Goal: Task Accomplishment & Management: Use online tool/utility

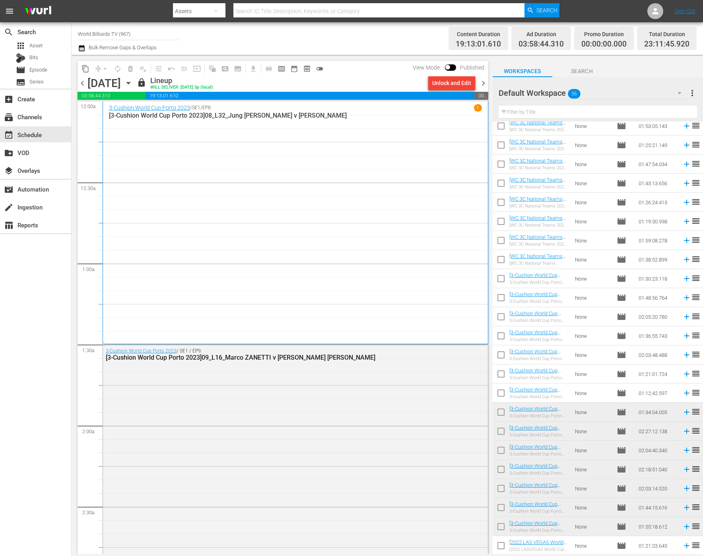
click at [133, 80] on icon "button" at bounding box center [128, 83] width 9 height 9
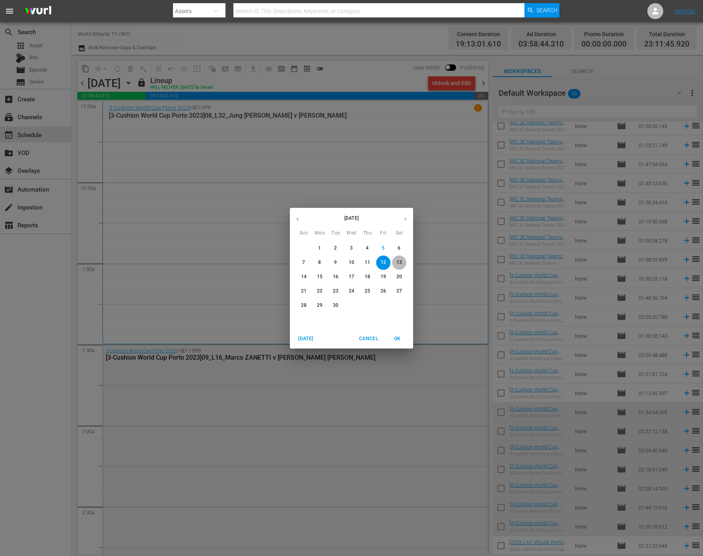
click at [396, 263] on p "13" at bounding box center [399, 262] width 6 height 7
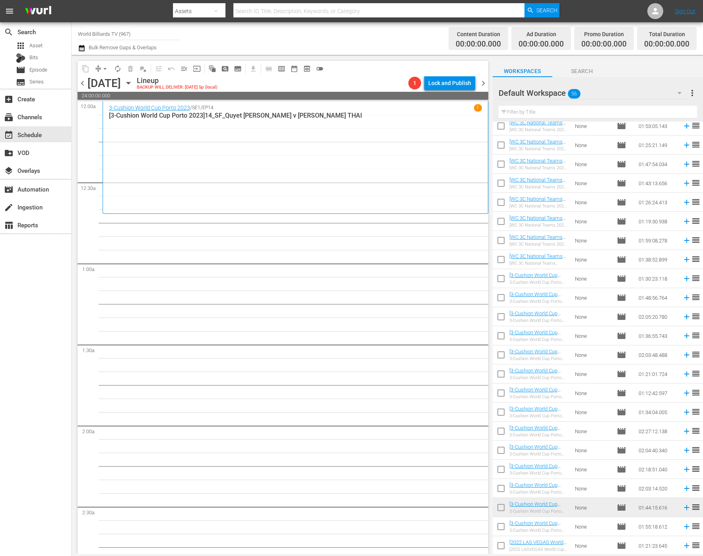
click at [498, 532] on input "checkbox" at bounding box center [501, 528] width 17 height 17
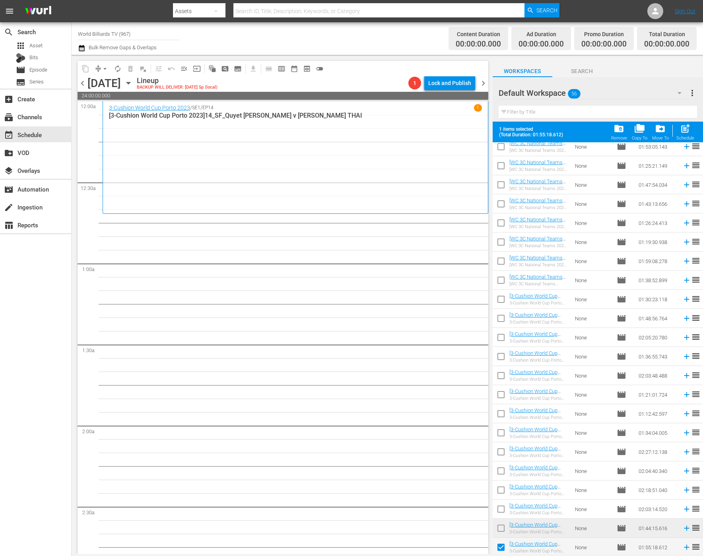
click at [500, 543] on input "checkbox" at bounding box center [501, 549] width 17 height 17
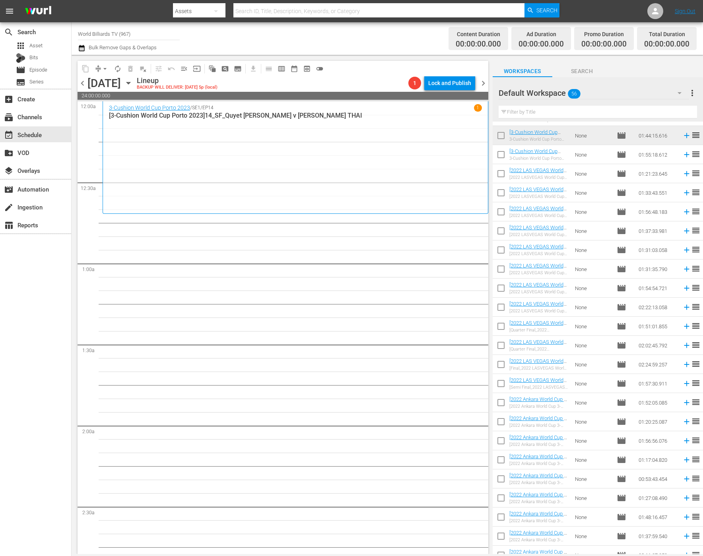
scroll to position [508, 0]
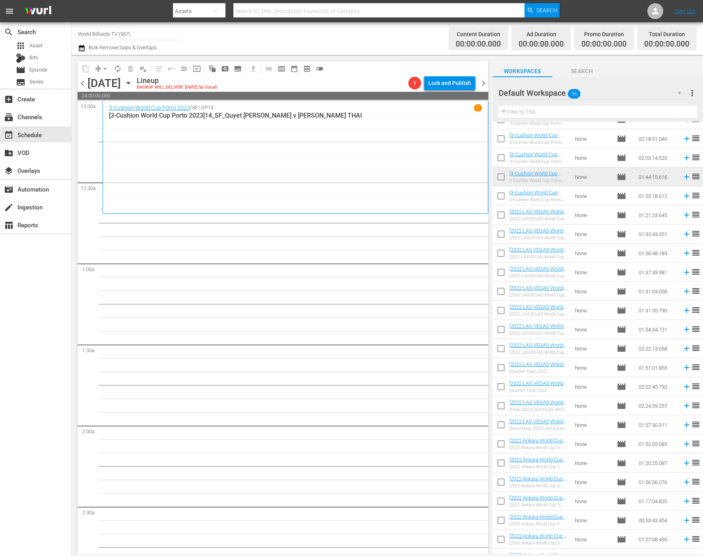
click at [501, 196] on input "checkbox" at bounding box center [501, 197] width 17 height 17
checkbox input "true"
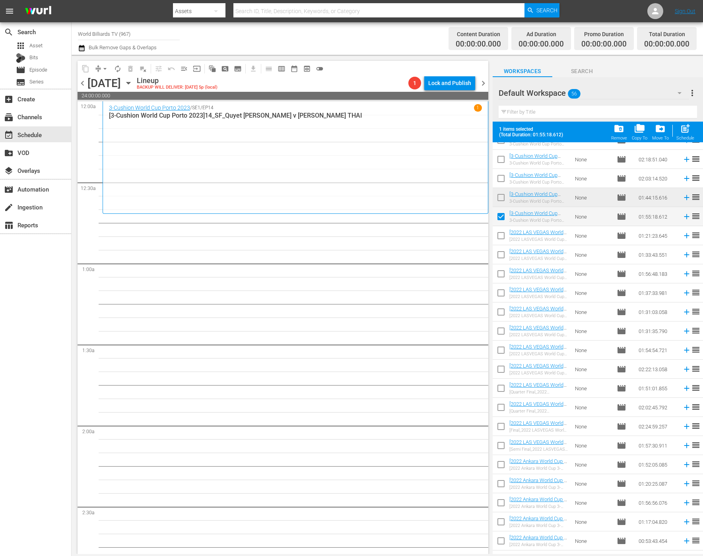
click at [499, 236] on input "checkbox" at bounding box center [501, 237] width 17 height 17
checkbox input "true"
click at [502, 265] on td at bounding box center [501, 273] width 17 height 19
click at [501, 246] on span at bounding box center [501, 254] width 17 height 17
click at [502, 276] on input "checkbox" at bounding box center [501, 275] width 17 height 17
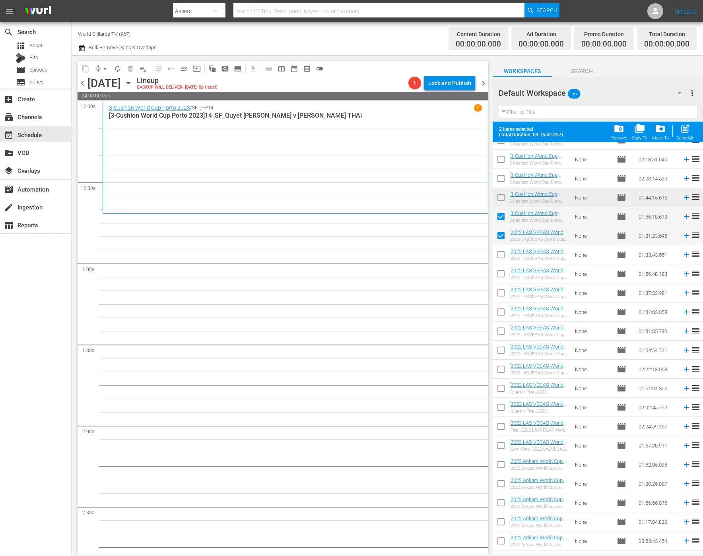
checkbox input "true"
click at [502, 252] on input "checkbox" at bounding box center [501, 256] width 17 height 17
checkbox input "true"
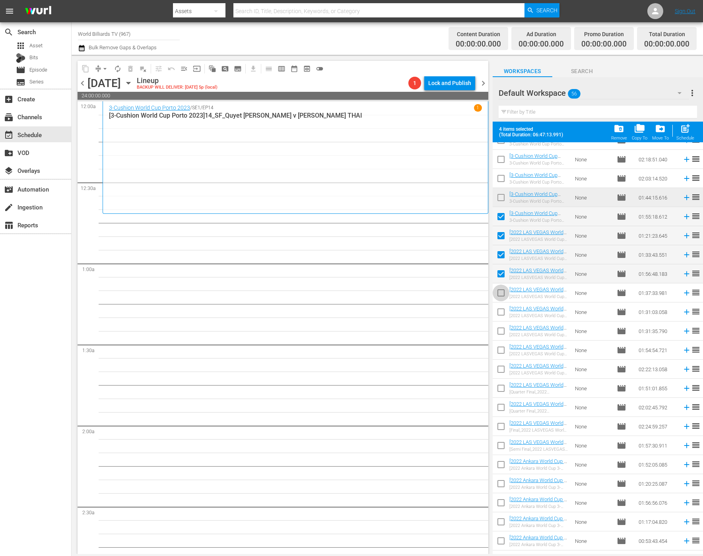
click at [502, 296] on input "checkbox" at bounding box center [501, 294] width 17 height 17
checkbox input "true"
click at [500, 322] on td at bounding box center [501, 331] width 17 height 19
click at [499, 316] on input "checkbox" at bounding box center [501, 313] width 17 height 17
checkbox input "true"
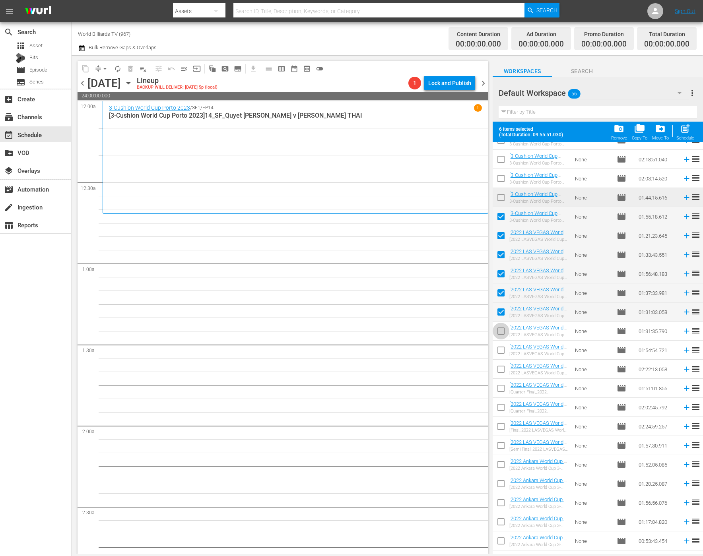
click at [499, 331] on input "checkbox" at bounding box center [501, 332] width 17 height 17
checkbox input "true"
click at [681, 134] on div "post_add Schedule" at bounding box center [685, 131] width 18 height 17
checkbox input "false"
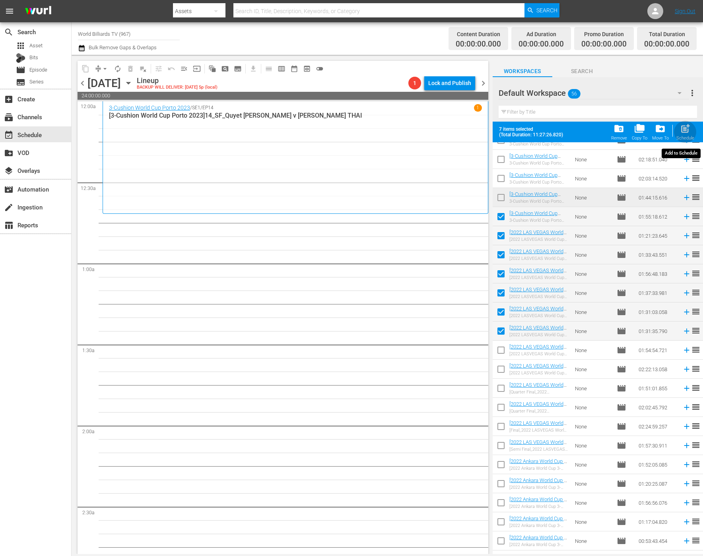
checkbox input "false"
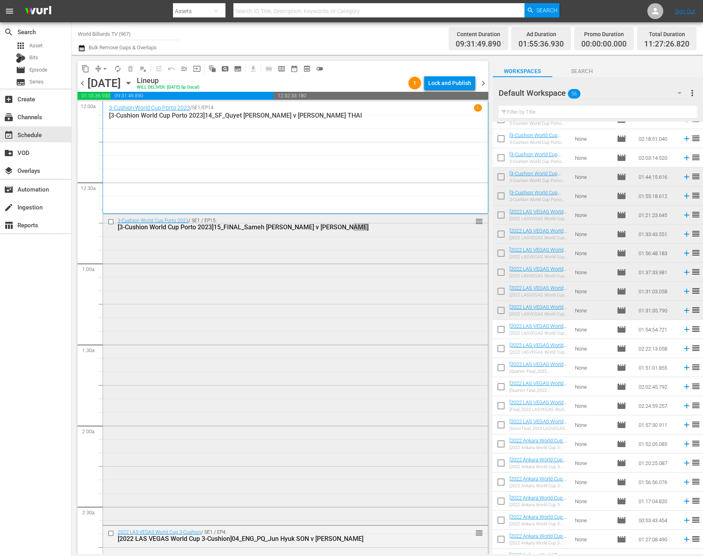
click at [180, 380] on div "3-Cushion World Cup Porto 2023 / SE1 / EP15: [3-Cushion World Cup [GEOGRAPHIC_D…" at bounding box center [295, 368] width 385 height 309
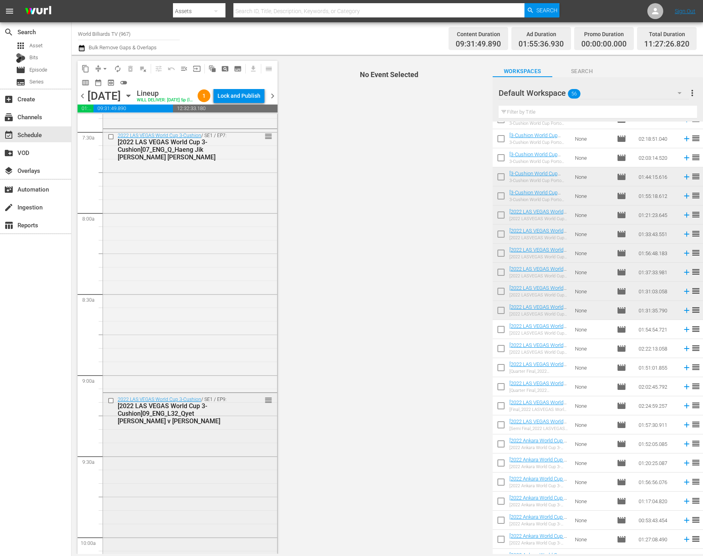
scroll to position [1526, 0]
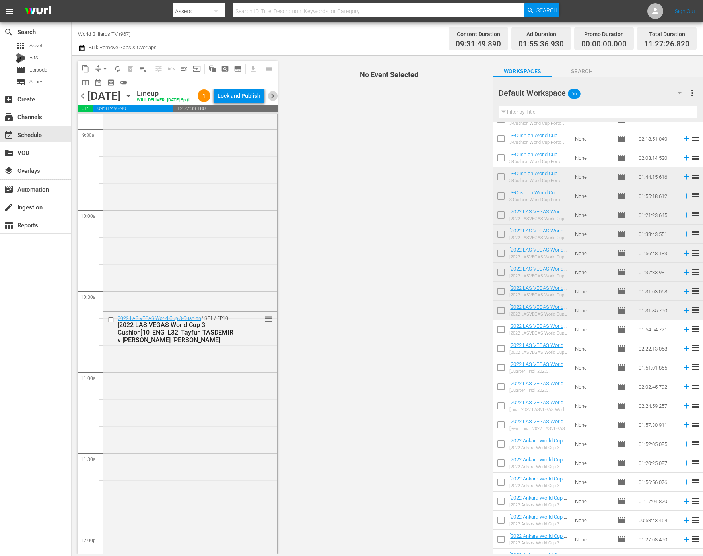
click at [276, 100] on span "chevron_right" at bounding box center [273, 96] width 10 height 10
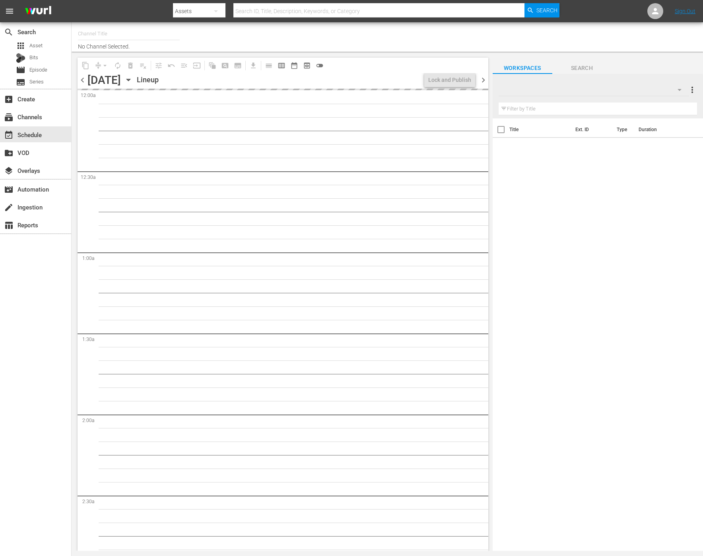
type input "World Billiards TV (967)"
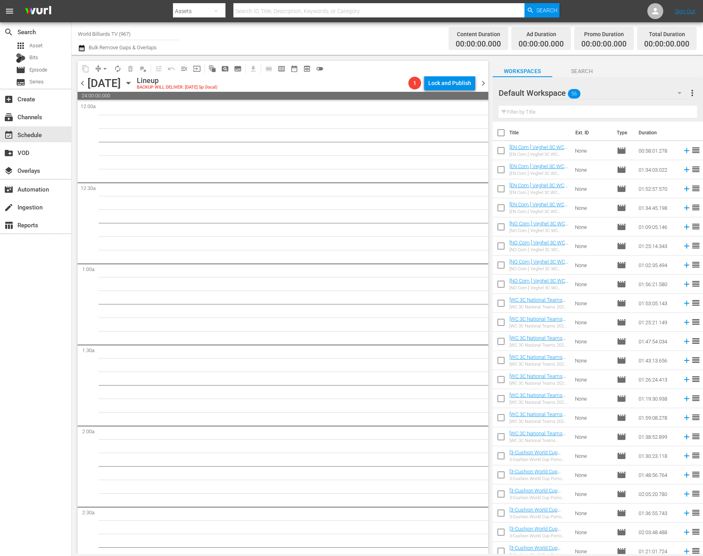
click at [133, 85] on icon "button" at bounding box center [128, 83] width 9 height 9
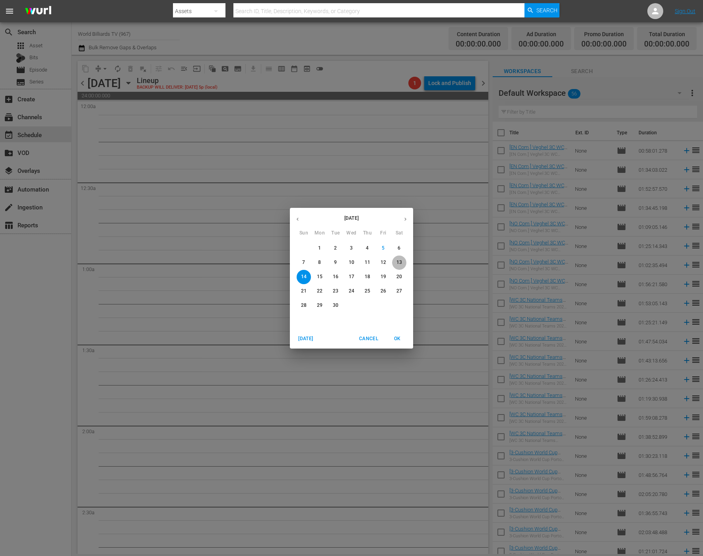
click at [398, 262] on p "13" at bounding box center [399, 262] width 6 height 7
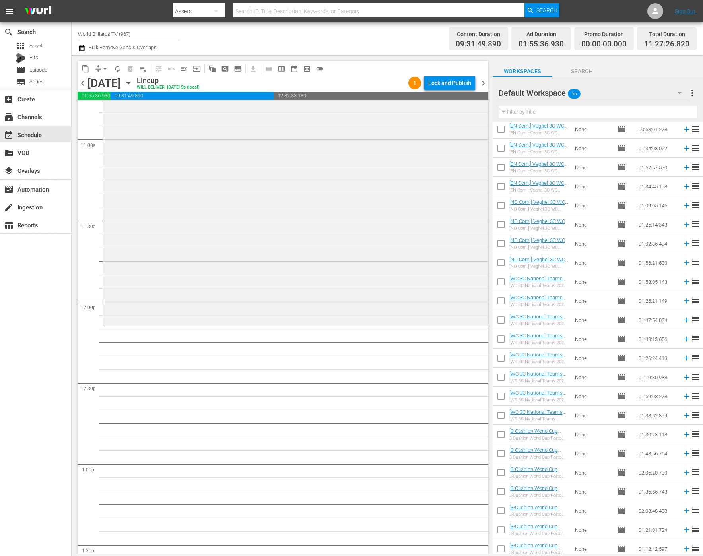
scroll to position [177, 0]
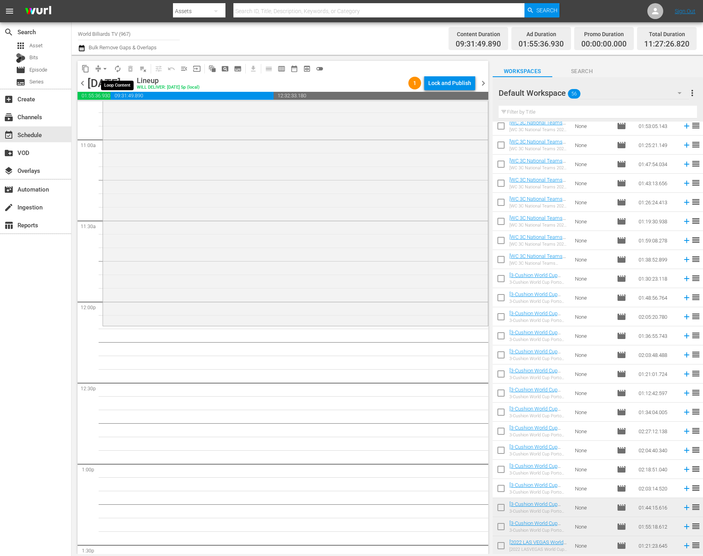
click at [121, 66] on span "autorenew_outlined" at bounding box center [118, 69] width 8 height 8
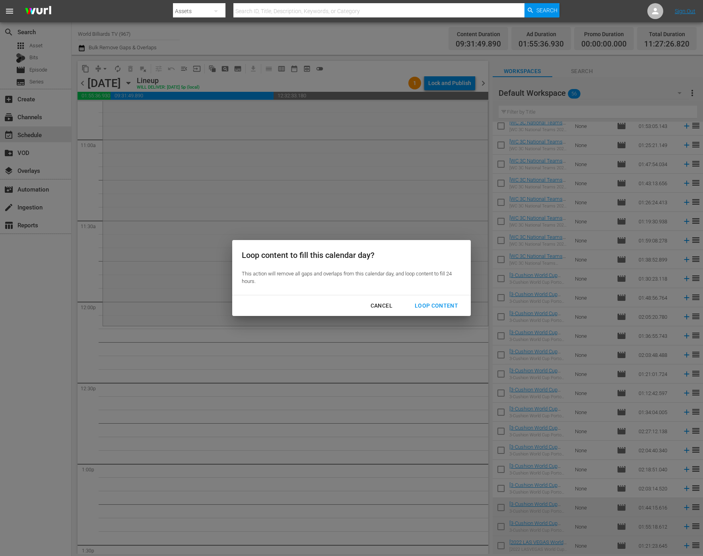
click at [438, 318] on div "Loop content to fill this calendar day? This action will remove all gaps and ov…" at bounding box center [351, 278] width 703 height 556
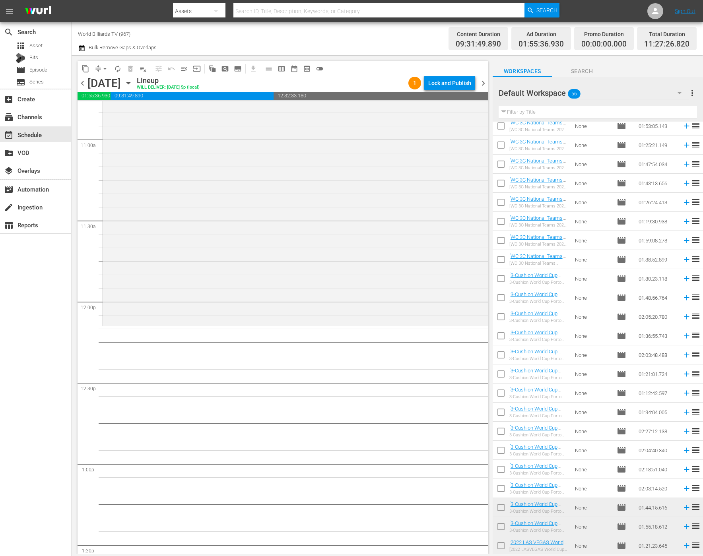
click at [441, 307] on div "2022 LAS VEGAS World Cup 3-Cushion / SE1 / EP10: [2022 LAS VEGAS World Cup 3-Cu…" at bounding box center [295, 201] width 385 height 245
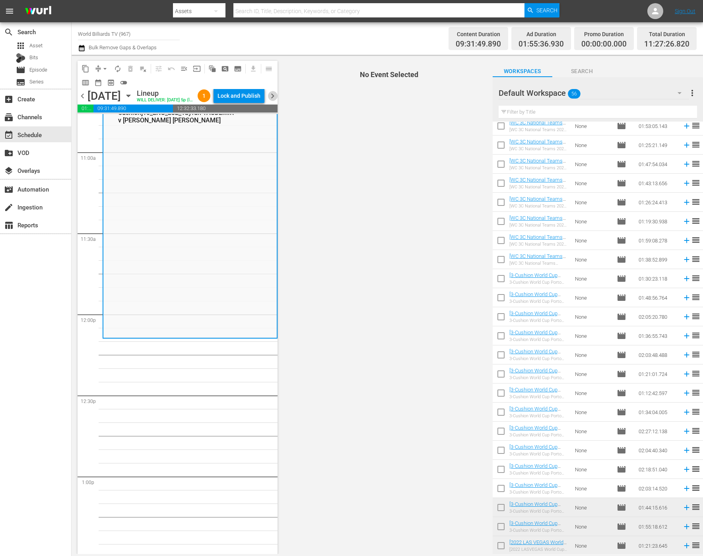
click at [275, 100] on span "chevron_right" at bounding box center [273, 96] width 10 height 10
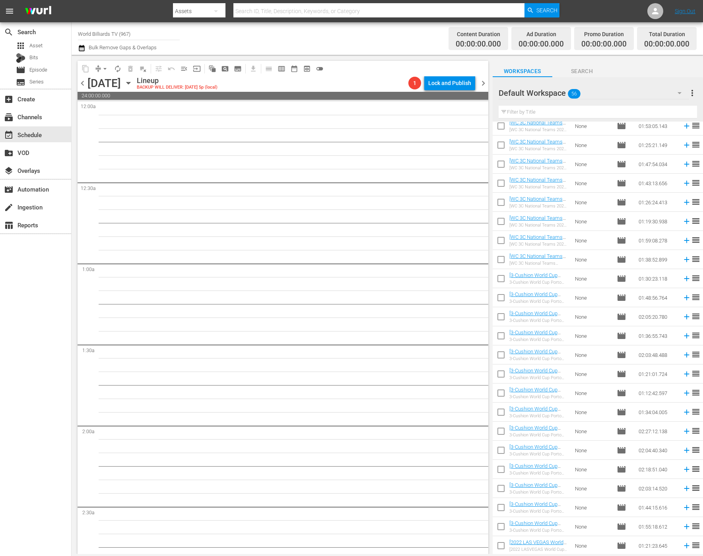
click at [133, 81] on icon "button" at bounding box center [128, 83] width 9 height 9
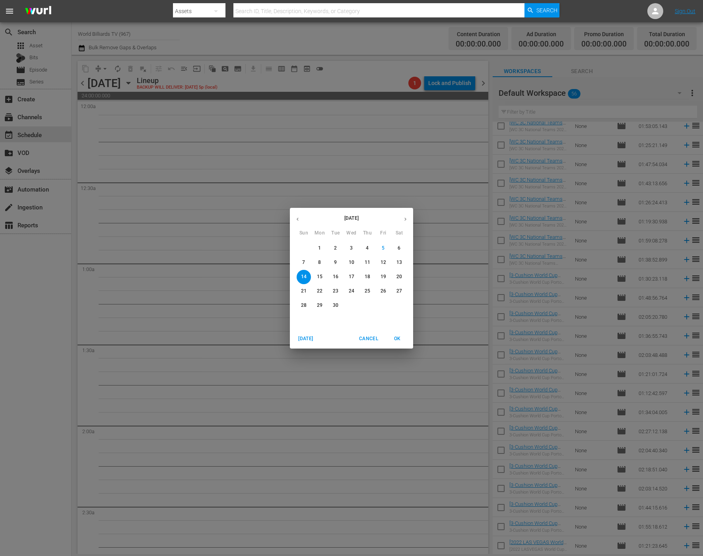
click at [400, 262] on p "13" at bounding box center [399, 262] width 6 height 7
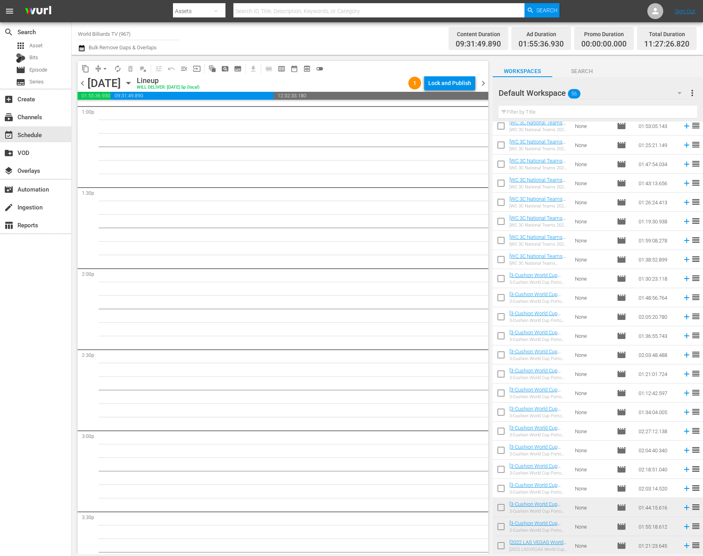
scroll to position [1923, 0]
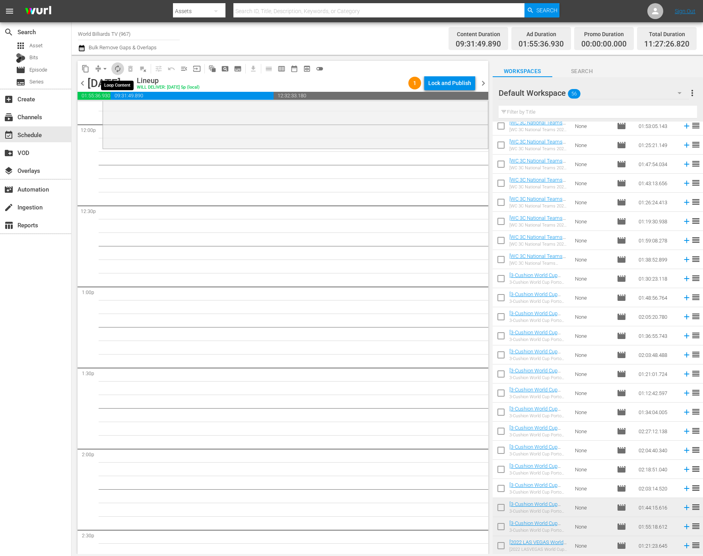
click at [120, 71] on span "autorenew_outlined" at bounding box center [118, 69] width 8 height 8
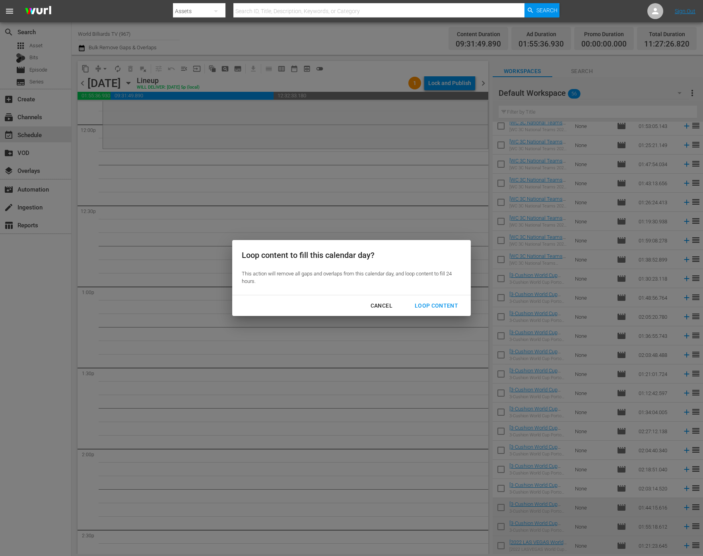
click at [433, 301] on div "Loop Content" at bounding box center [436, 306] width 56 height 10
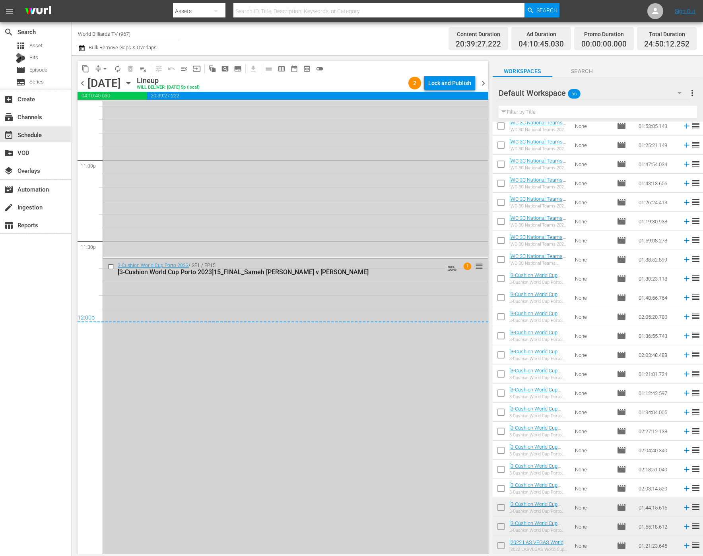
scroll to position [3688, 0]
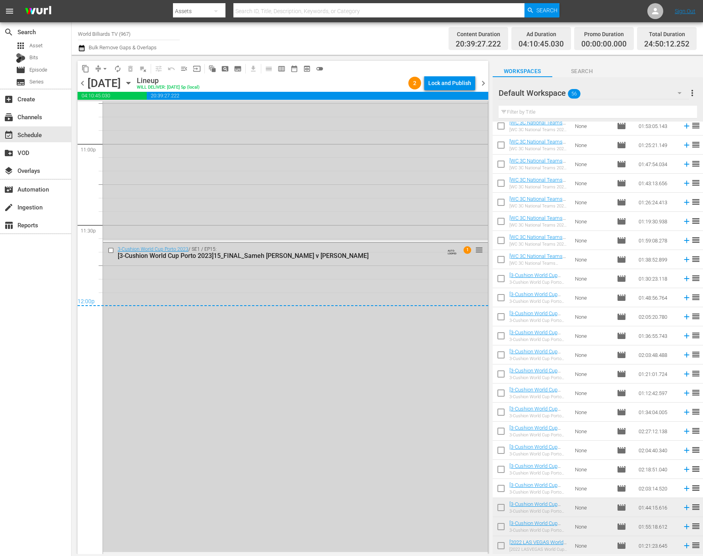
click at [454, 83] on div "Lock and Publish" at bounding box center [449, 83] width 43 height 14
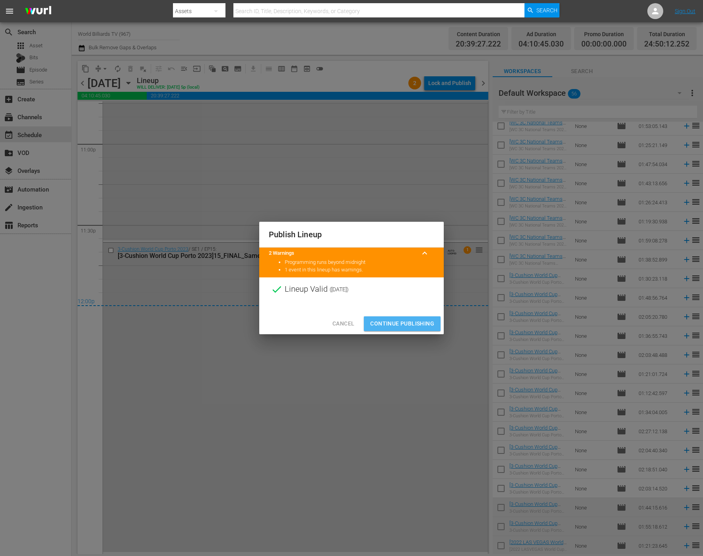
click at [407, 324] on span "Continue Publishing" at bounding box center [402, 324] width 64 height 10
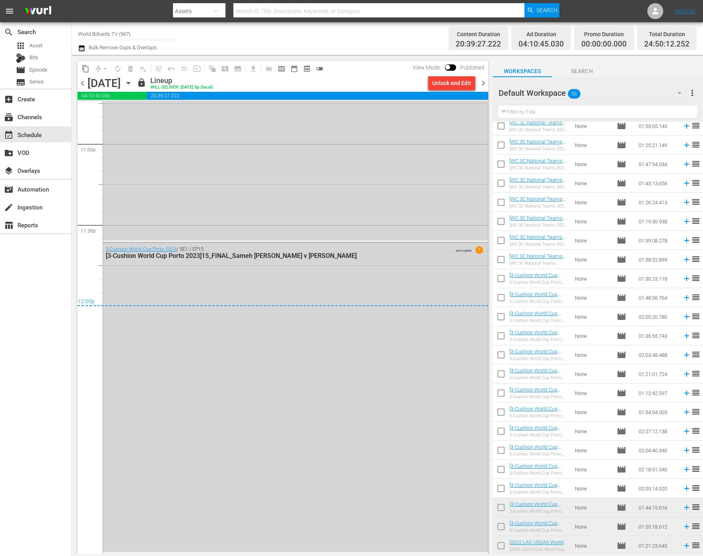
click at [133, 84] on icon "button" at bounding box center [128, 83] width 9 height 9
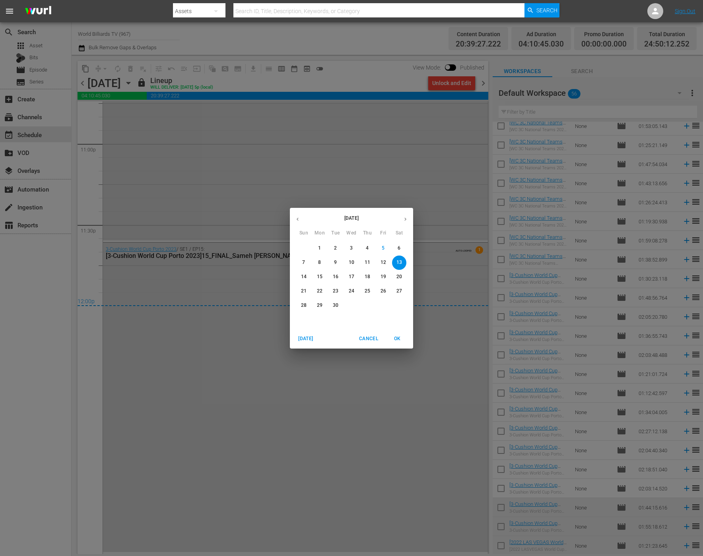
click at [302, 275] on p "14" at bounding box center [304, 277] width 6 height 7
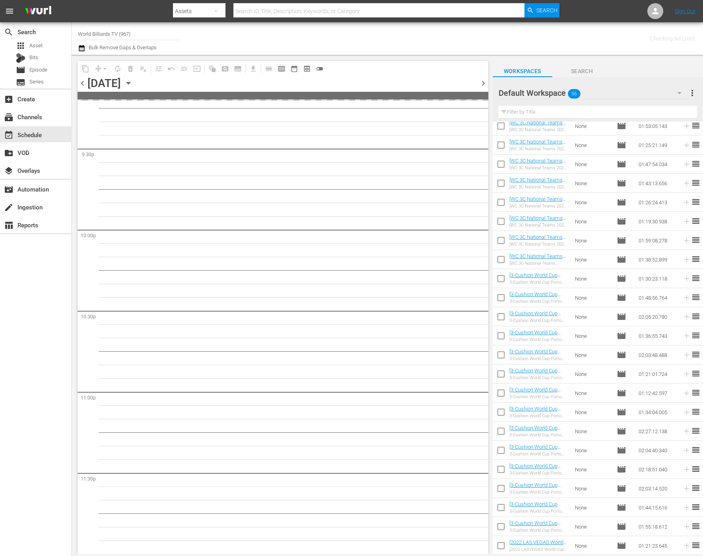
scroll to position [3439, 0]
